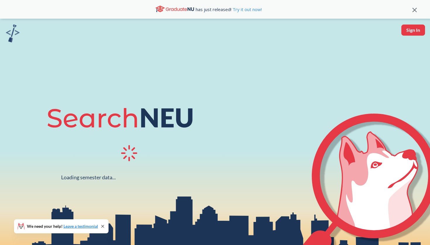
click at [416, 31] on button "Sign In" at bounding box center [413, 30] width 24 height 11
select select "US"
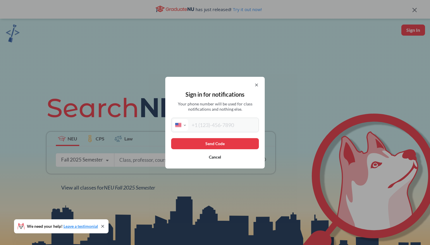
click at [240, 132] on div "International [GEOGRAPHIC_DATA] [GEOGRAPHIC_DATA] [GEOGRAPHIC_DATA] [GEOGRAPHIC…" at bounding box center [215, 125] width 88 height 15
click at [240, 126] on input "tel" at bounding box center [222, 125] width 69 height 12
type input "[PHONE_NUMBER]"
click at [231, 144] on button "Send Code" at bounding box center [215, 143] width 88 height 11
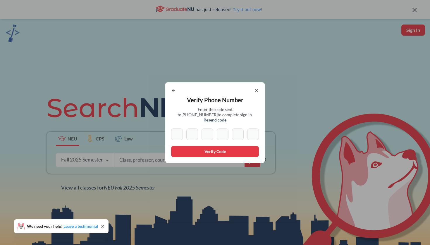
type input "9"
type input "3"
type input "4"
type input "0"
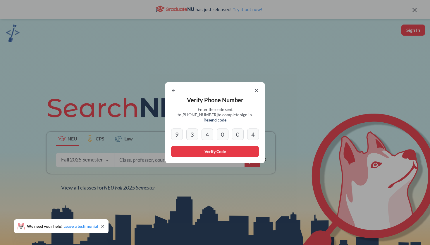
type input "4"
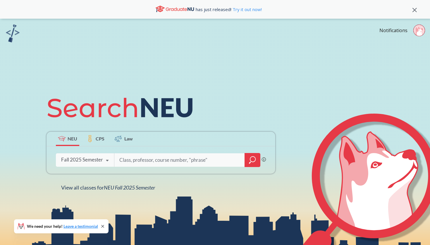
click at [190, 155] on input "search" at bounding box center [180, 160] width 122 height 12
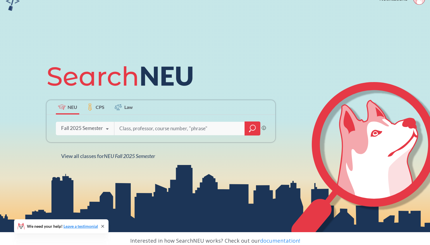
scroll to position [32, 0]
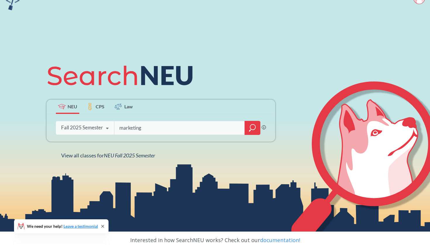
type input "marketing"
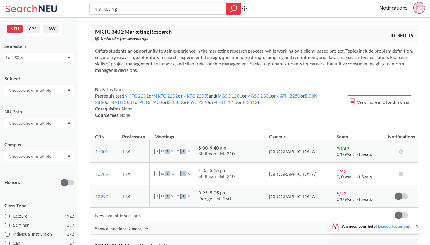
click at [140, 6] on input "marketing" at bounding box center [158, 9] width 128 height 10
type input "m"
type input "MKTG 2201"
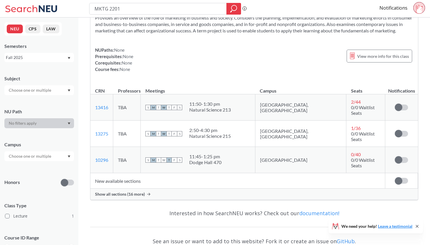
scroll to position [35, 0]
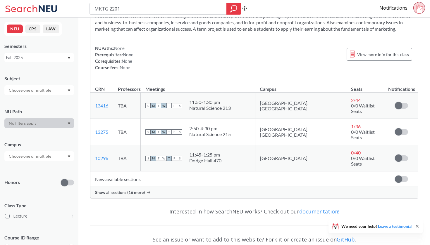
click at [128, 190] on span "Show all sections (16 more)" at bounding box center [120, 192] width 50 height 5
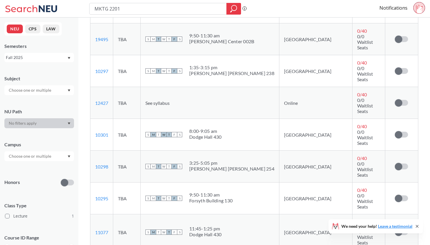
scroll to position [272, 0]
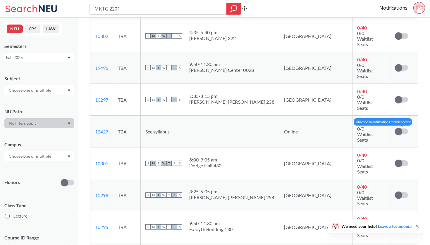
click at [402, 128] on span at bounding box center [398, 131] width 7 height 7
click at [395, 129] on input "checkbox" at bounding box center [395, 129] width 0 height 0
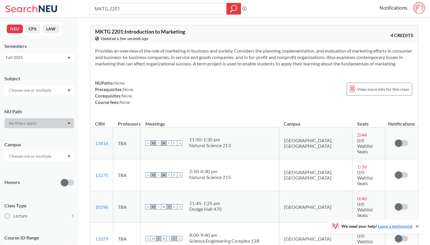
scroll to position [0, 0]
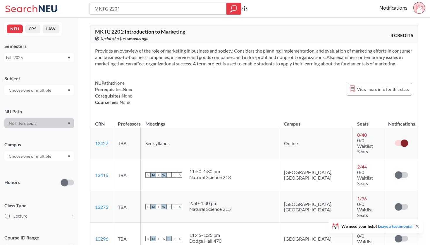
click at [198, 10] on input "MKTG 2201" at bounding box center [158, 9] width 128 height 10
type input "INTB 1203"
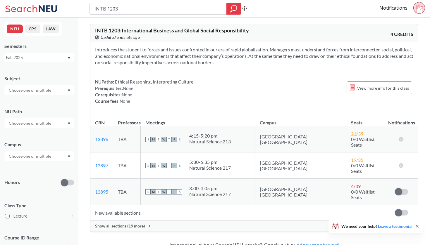
scroll to position [3, 0]
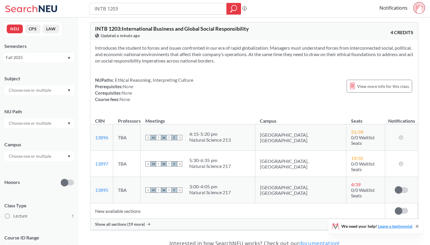
click at [146, 219] on div "Show all sections (19 more)" at bounding box center [253, 224] width 327 height 11
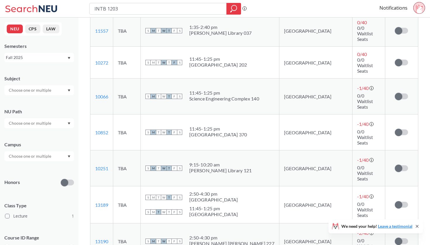
scroll to position [495, 0]
click at [101, 9] on input "INTB 1203" at bounding box center [158, 9] width 128 height 10
type input "mism 2301"
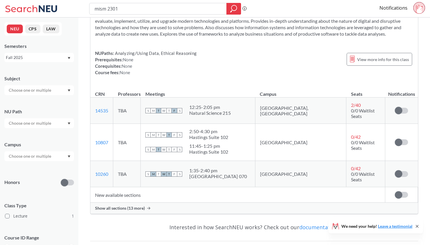
scroll to position [44, 0]
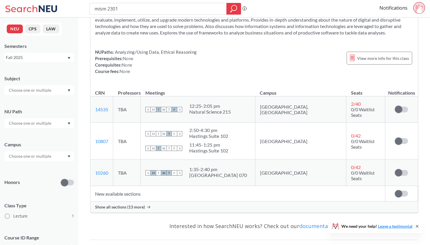
click at [122, 205] on span "Show all sections (13 more)" at bounding box center [120, 207] width 50 height 5
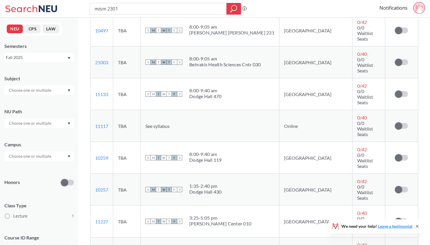
scroll to position [233, 0]
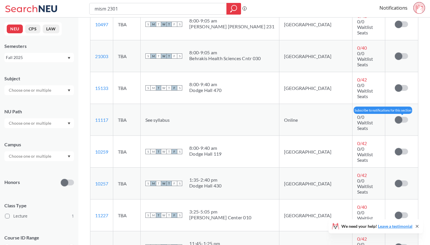
click at [396, 116] on span at bounding box center [398, 119] width 7 height 7
click at [395, 117] on input "checkbox" at bounding box center [395, 117] width 0 height 0
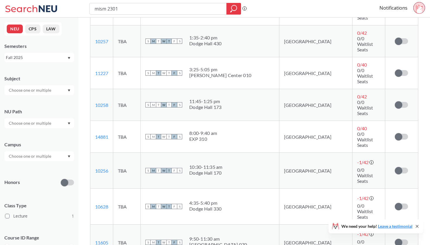
scroll to position [398, 0]
